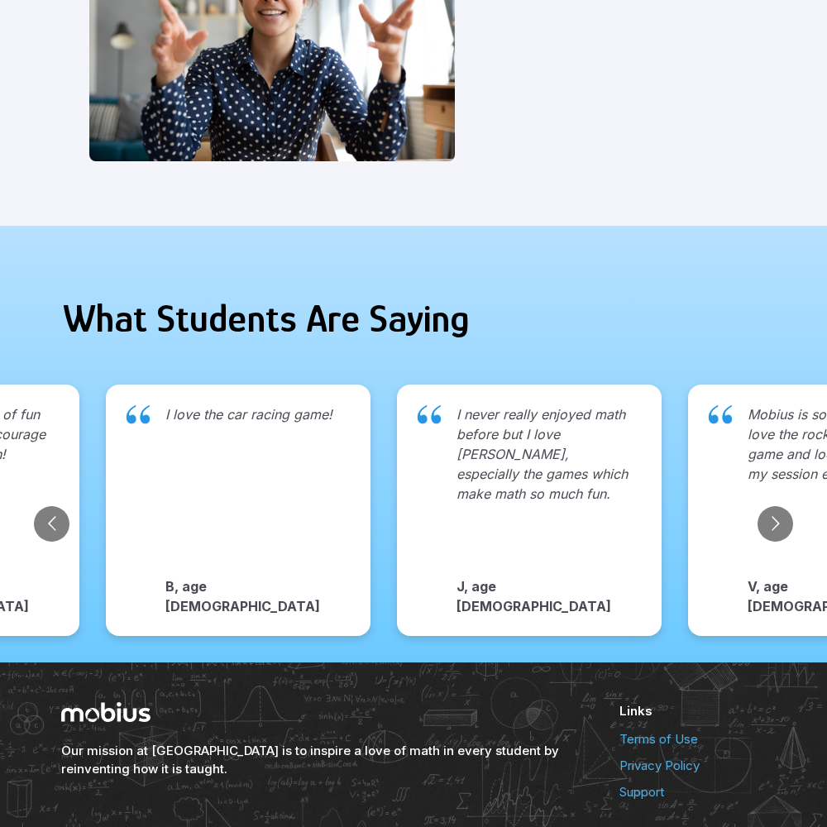
scroll to position [1700, 0]
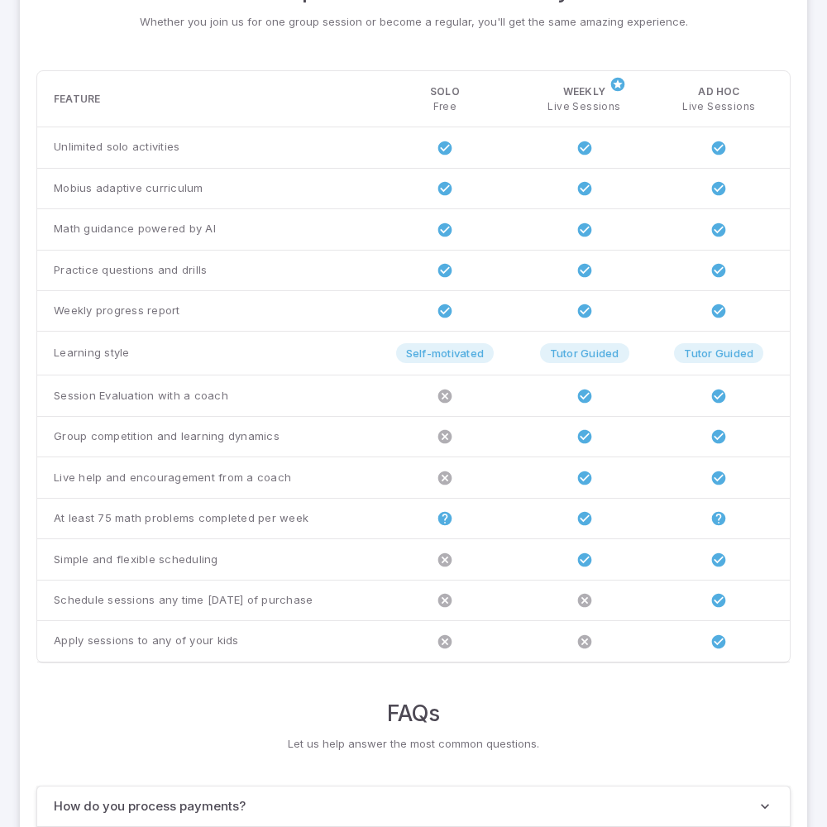
scroll to position [1269, 0]
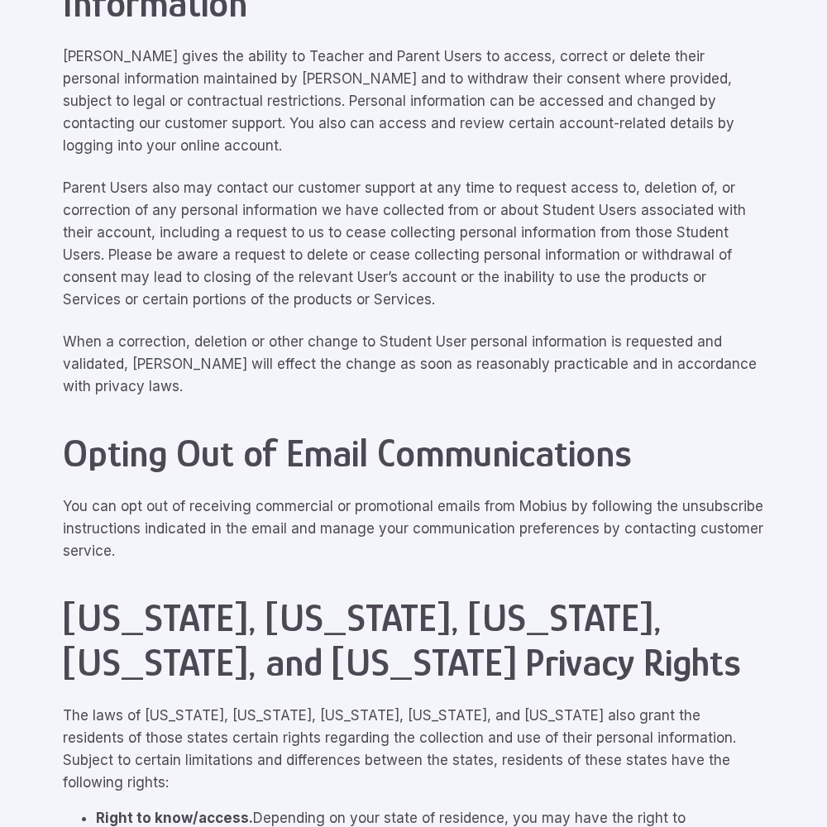
scroll to position [7446, 0]
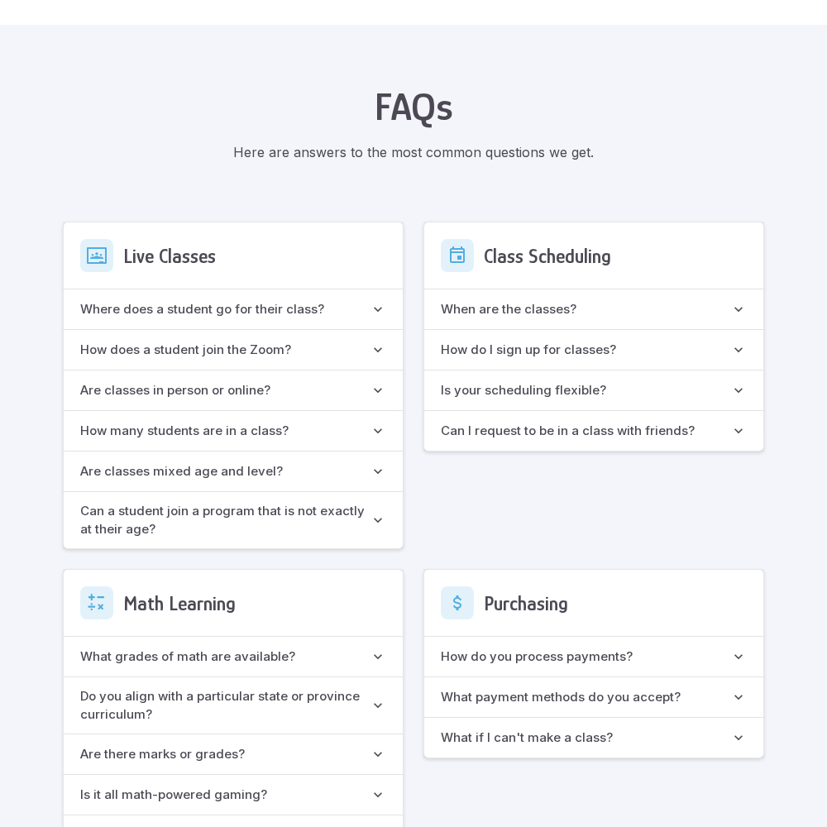
scroll to position [1469, 0]
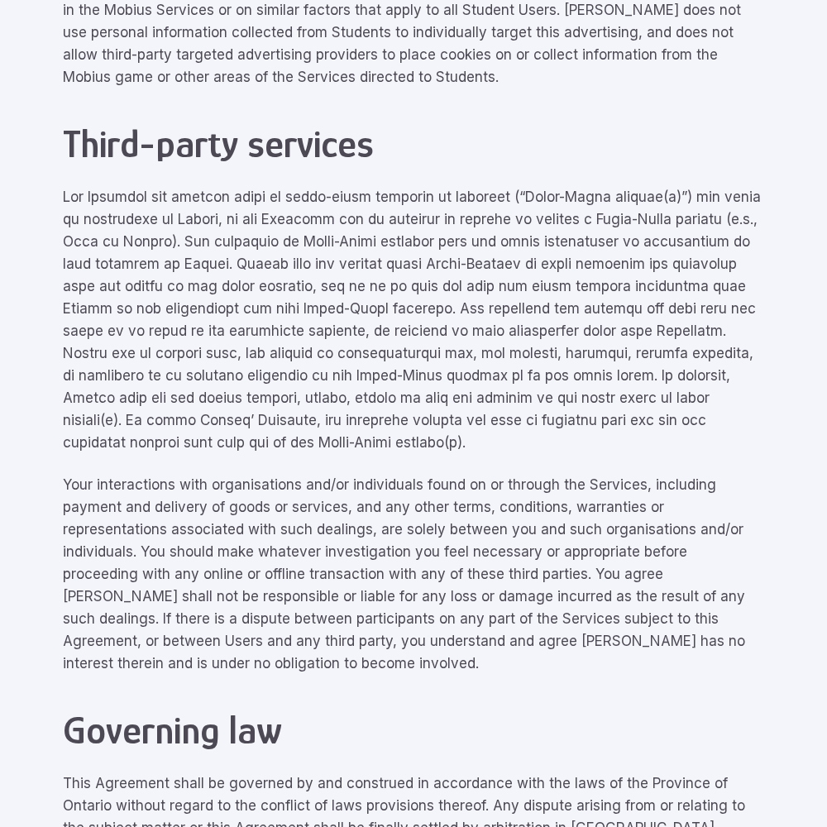
scroll to position [7446, 0]
